Goal: Check status: Check status

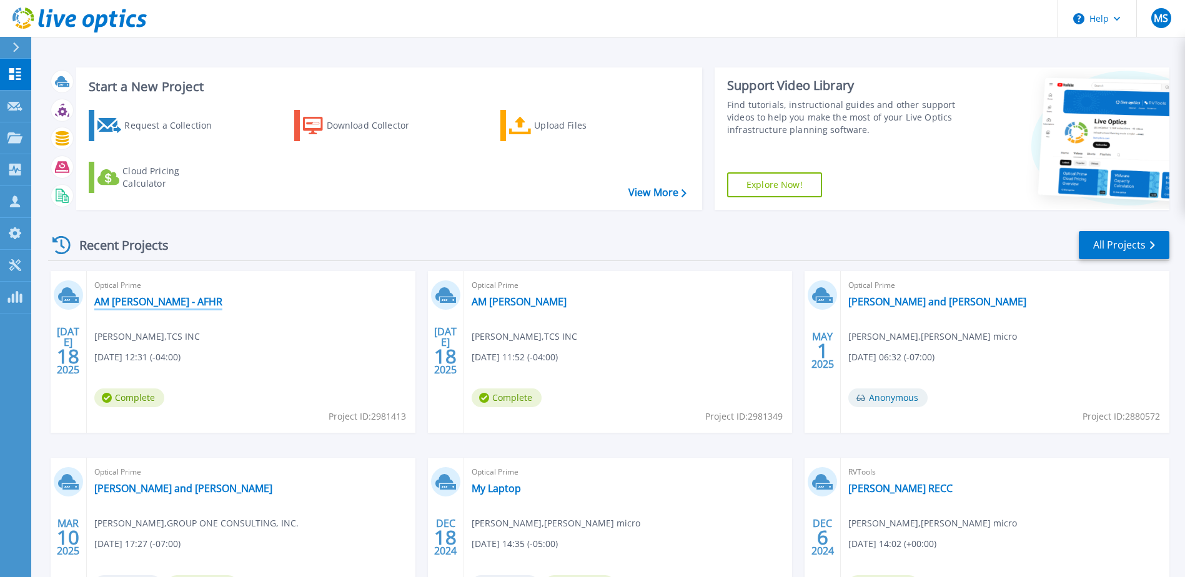
click at [134, 304] on link "AM [PERSON_NAME] - AFHR" at bounding box center [158, 301] width 128 height 12
